Goal: Information Seeking & Learning: Learn about a topic

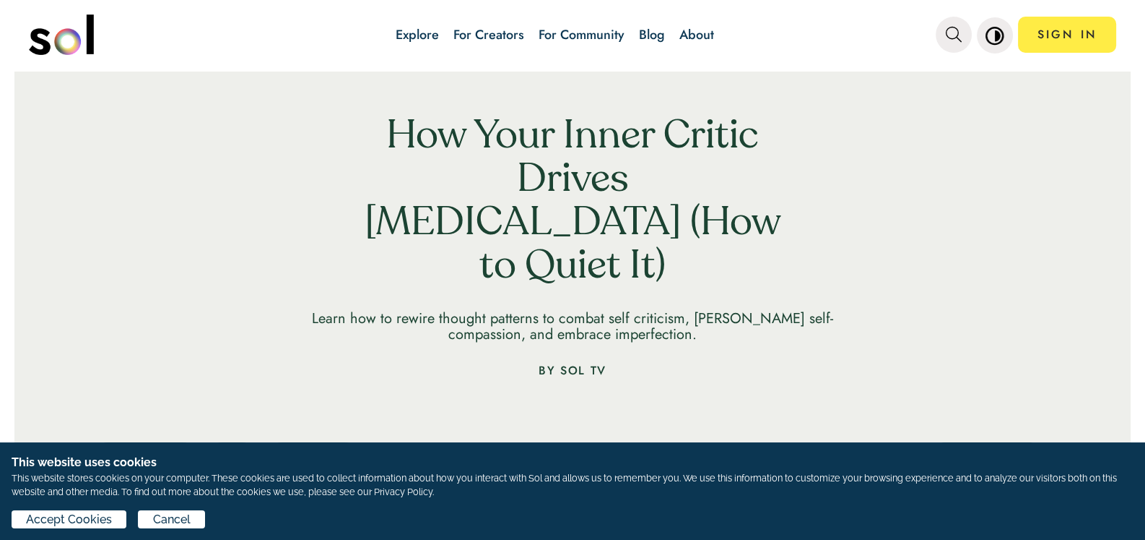
scroll to position [144, 0]
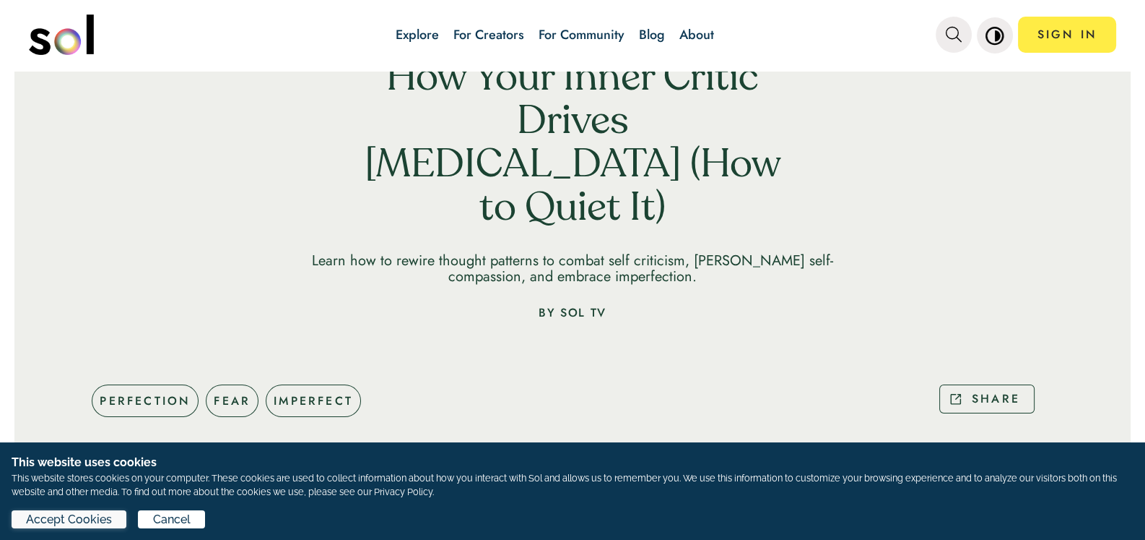
click at [0, 0] on span "Accept Cookies" at bounding box center [0, 0] width 0 height 0
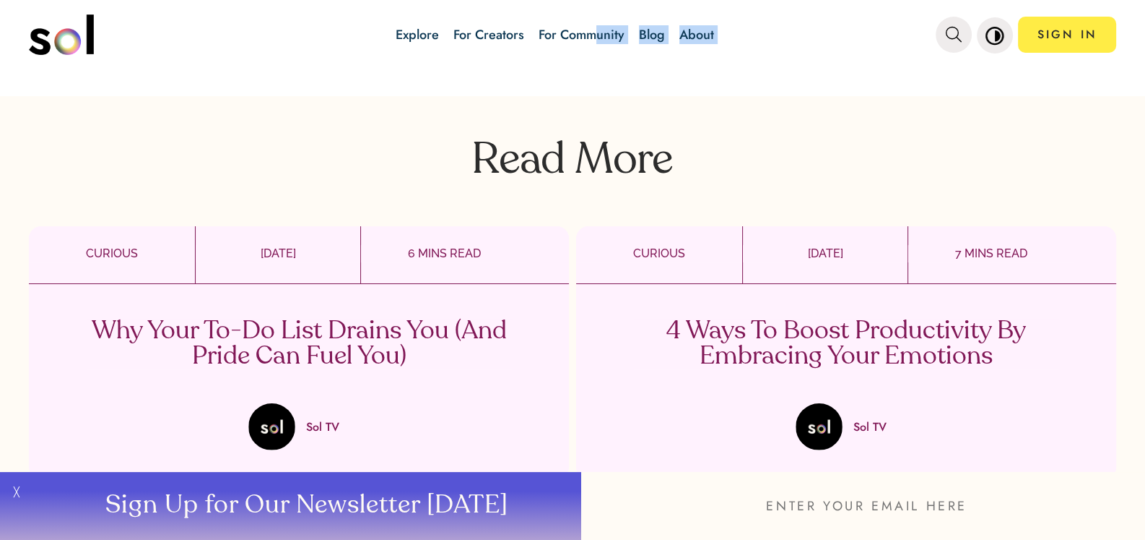
scroll to position [3681, 0]
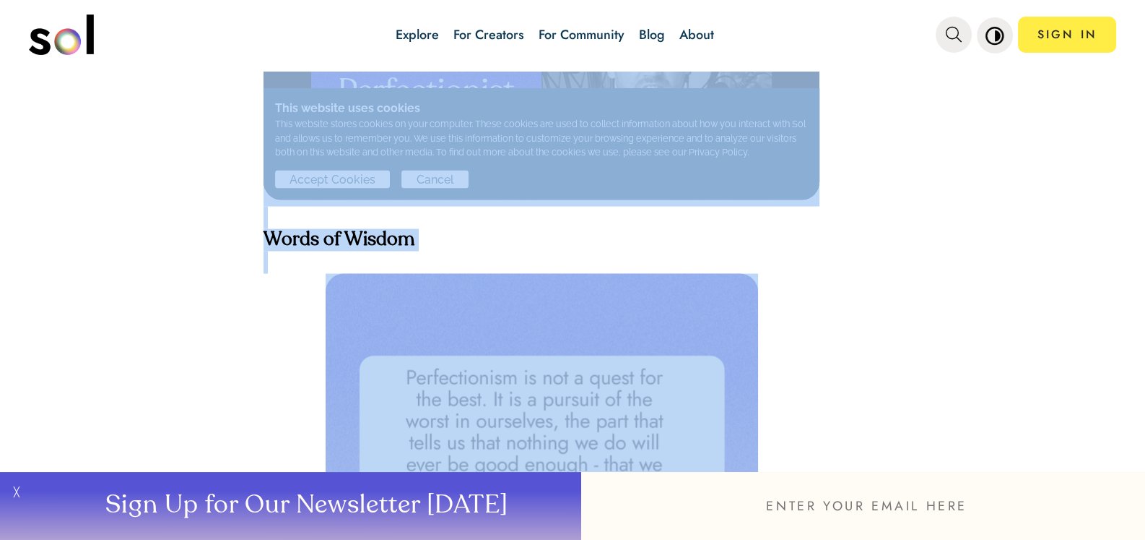
drag, startPoint x: 354, startPoint y: 227, endPoint x: 632, endPoint y: 429, distance: 343.8
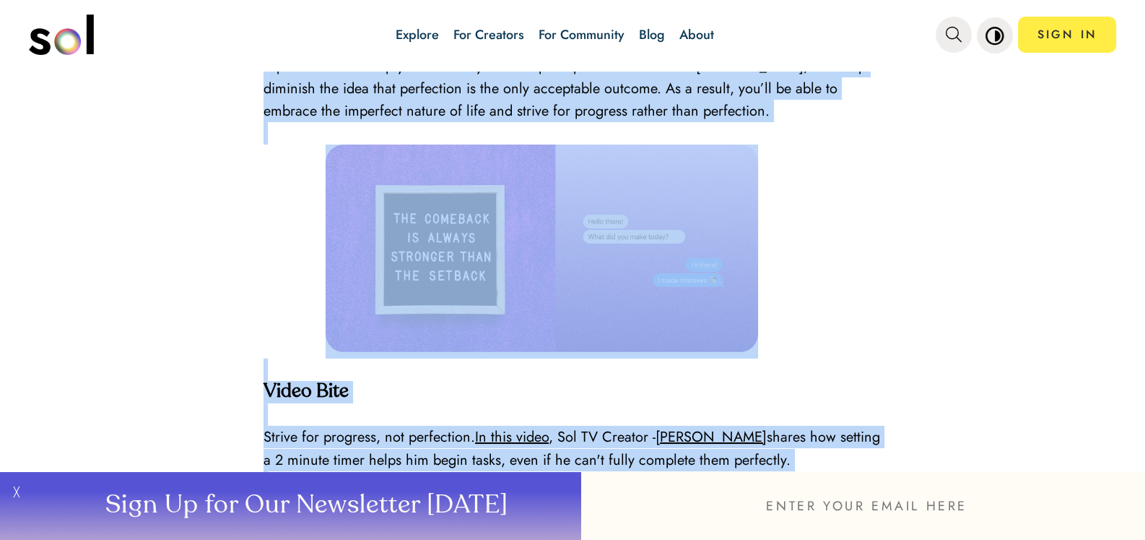
copy div "Lor Ipsu Dolor Sitame Consec Adipiscingeli (Sed do Eiusm Te) Incid utl et dolor…"
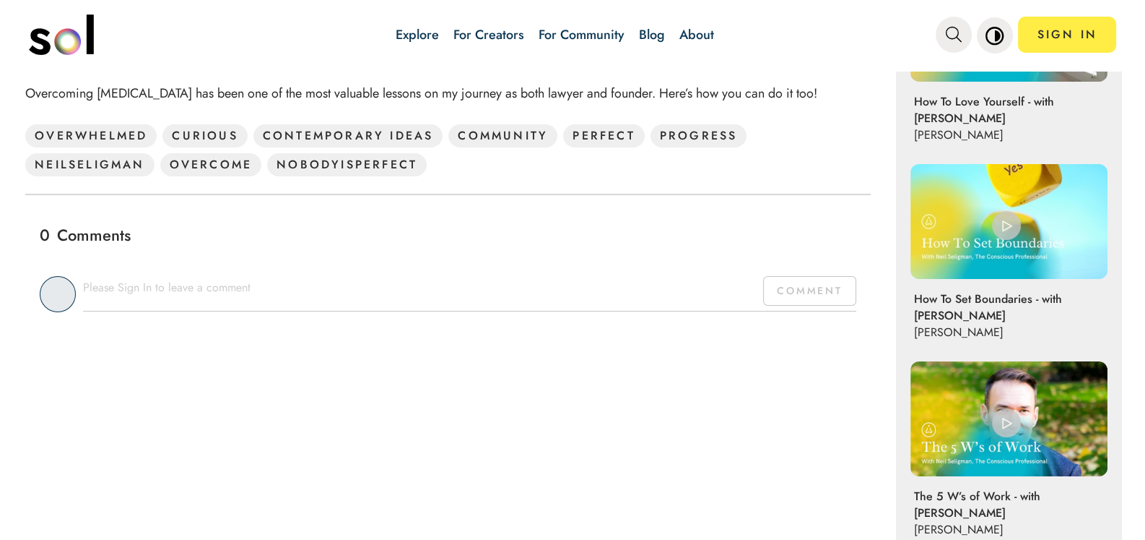
scroll to position [794, 0]
